Goal: Task Accomplishment & Management: Manage account settings

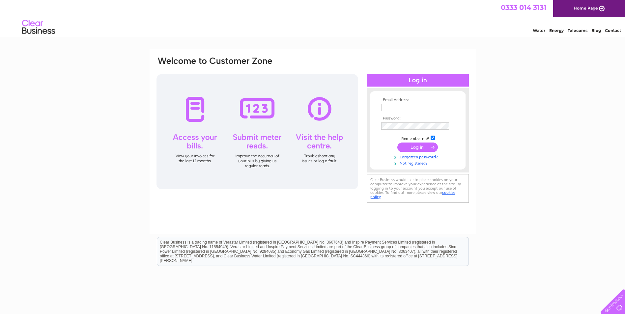
type input "rebecca.anderson@forsyths.com"
click at [417, 145] on input "submit" at bounding box center [417, 147] width 41 height 9
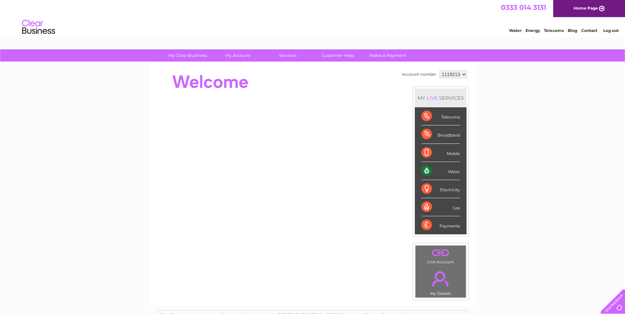
click at [455, 73] on select "1119213" at bounding box center [452, 74] width 27 height 8
click at [439, 70] on select "1119213" at bounding box center [452, 74] width 27 height 8
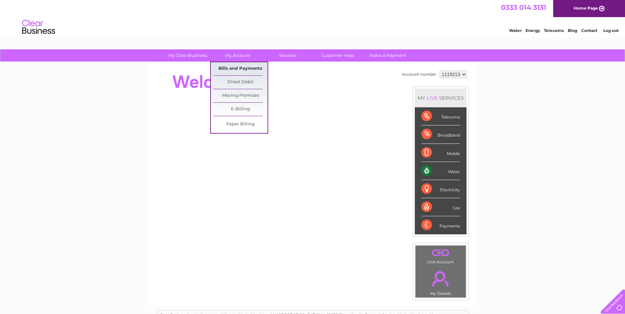
click at [236, 67] on link "Bills and Payments" at bounding box center [240, 68] width 54 height 13
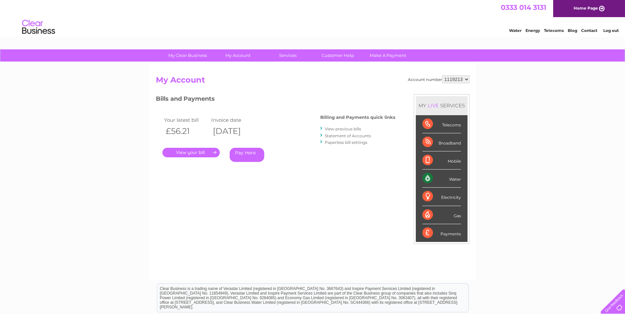
click at [205, 151] on link "." at bounding box center [190, 153] width 57 height 10
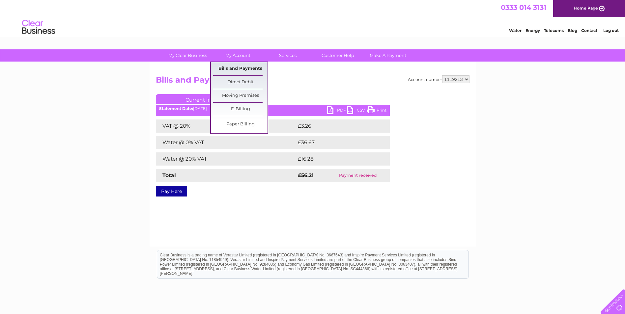
click at [234, 69] on link "Bills and Payments" at bounding box center [240, 68] width 54 height 13
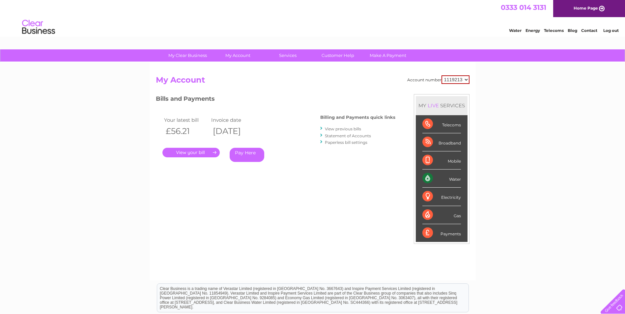
click at [340, 129] on link "View previous bills" at bounding box center [343, 128] width 36 height 5
